Goal: Find specific page/section: Find specific page/section

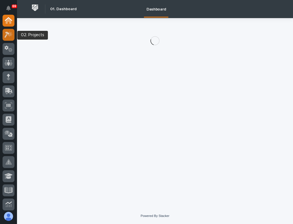
click at [8, 37] on icon at bounding box center [9, 34] width 8 height 7
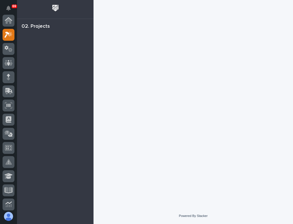
scroll to position [14, 0]
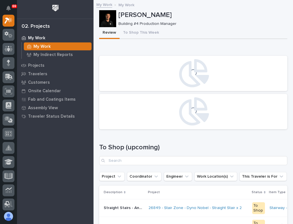
scroll to position [28, 0]
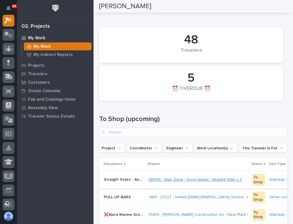
click at [166, 180] on link "26849 - Stair Zone - Dyno Nobel - Straight Stair x 2" at bounding box center [195, 180] width 93 height 5
